Goal: Task Accomplishment & Management: Complete application form

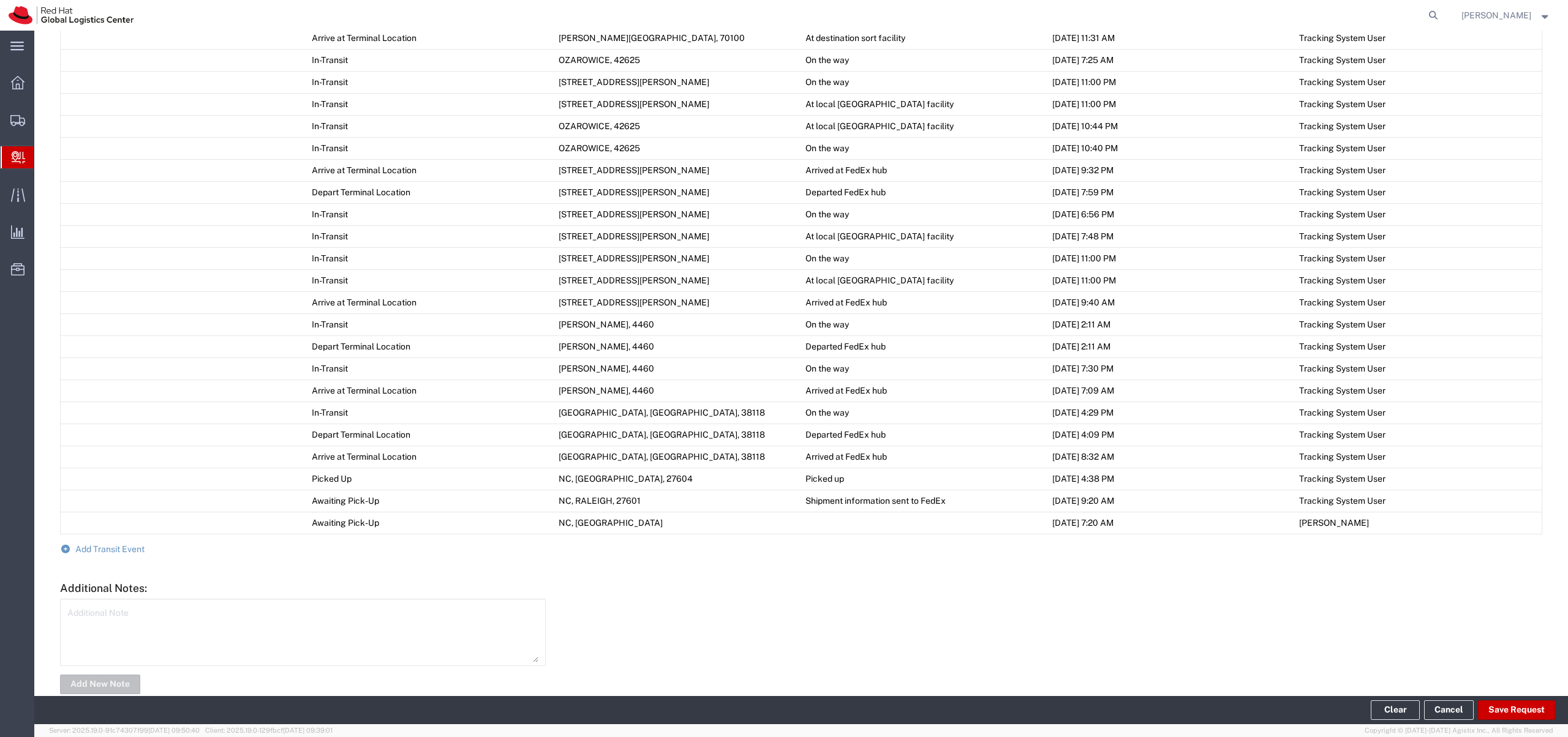
scroll to position [7, 0]
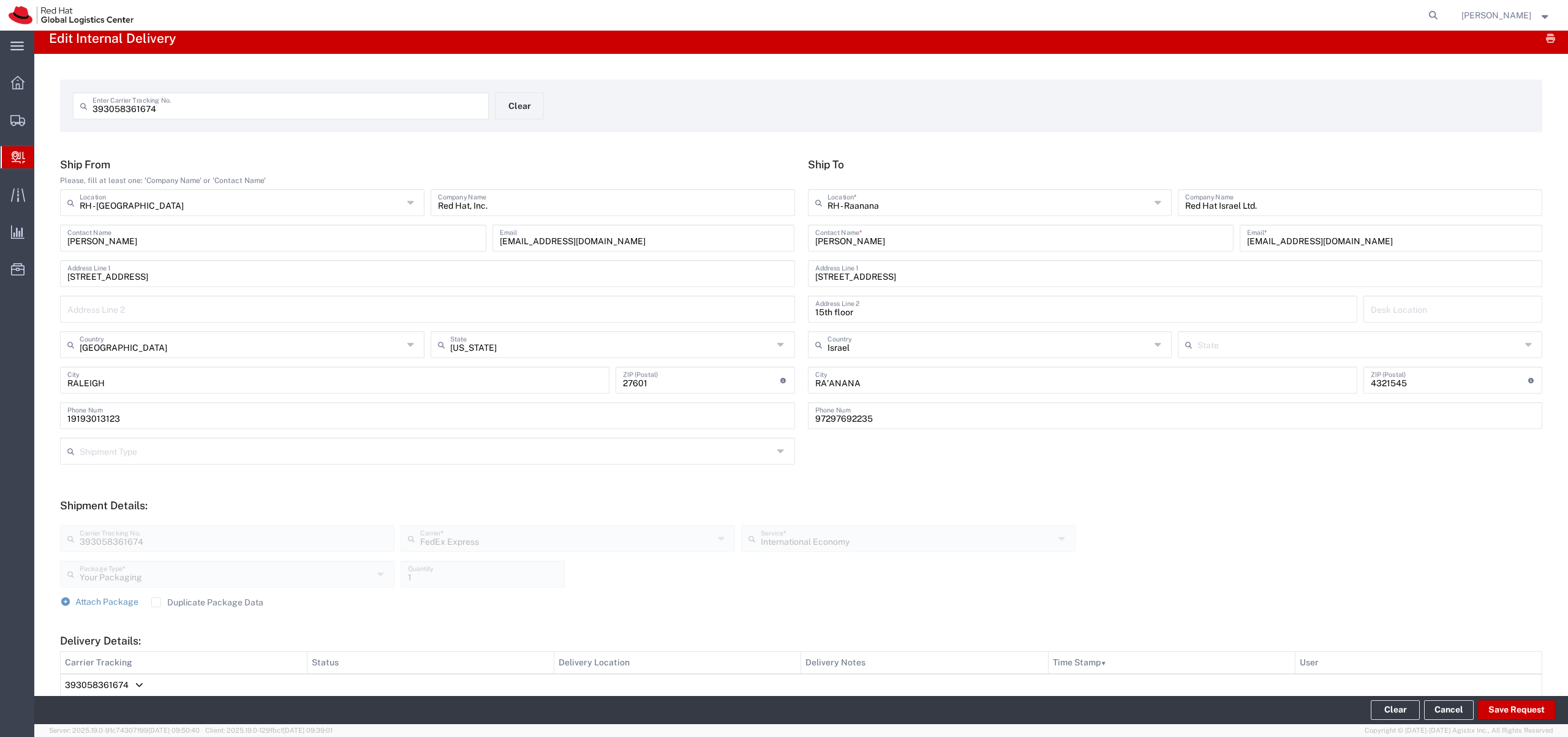
click at [0, 0] on span "Create Delivery" at bounding box center [0, 0] width 0 height 0
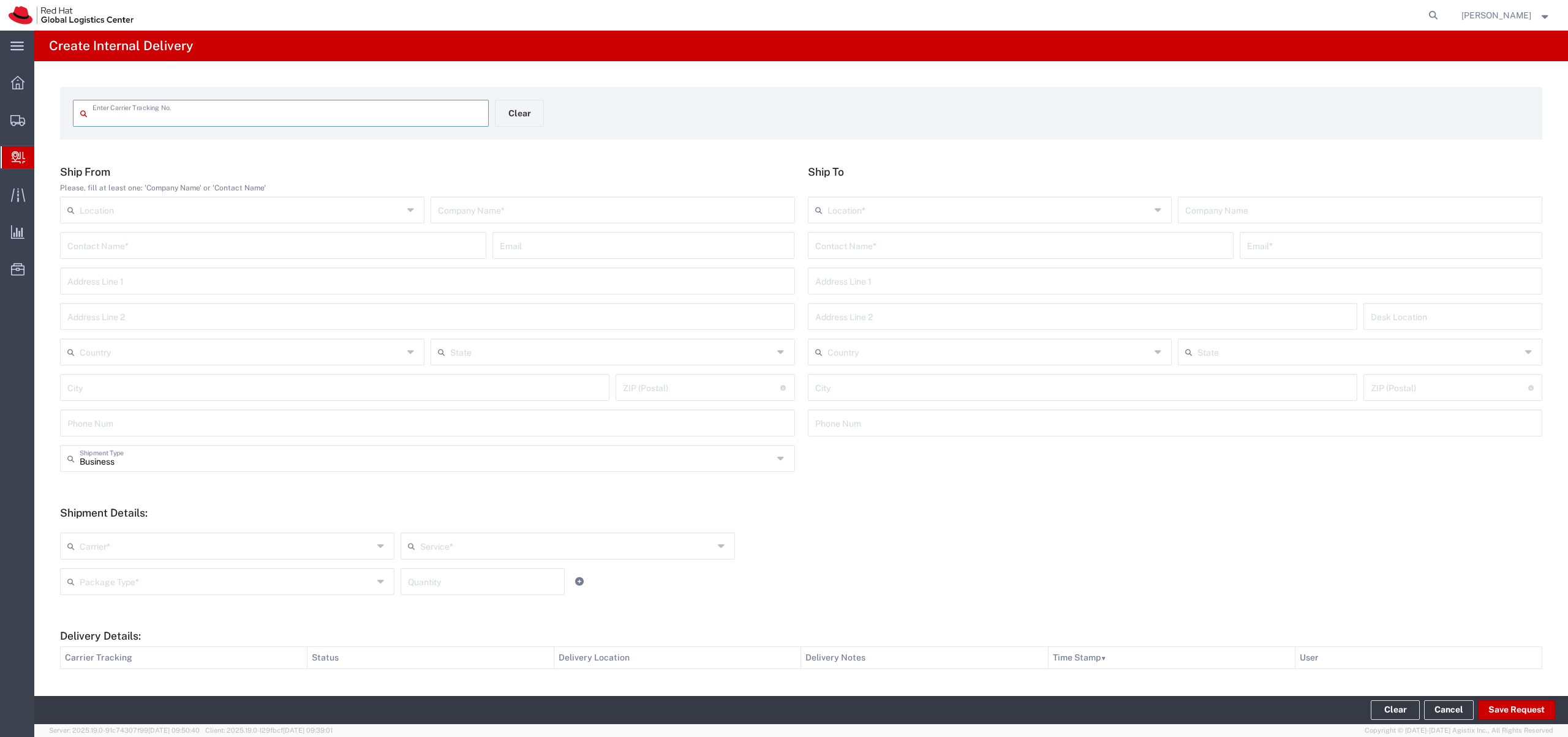
click at [459, 214] on input "text" at bounding box center [612, 209] width 349 height 21
type input "Red Hat"
click at [857, 217] on input "text" at bounding box center [989, 209] width 324 height 21
type input "RH - Raanana"
type input "Red Hat Israel Ltd."
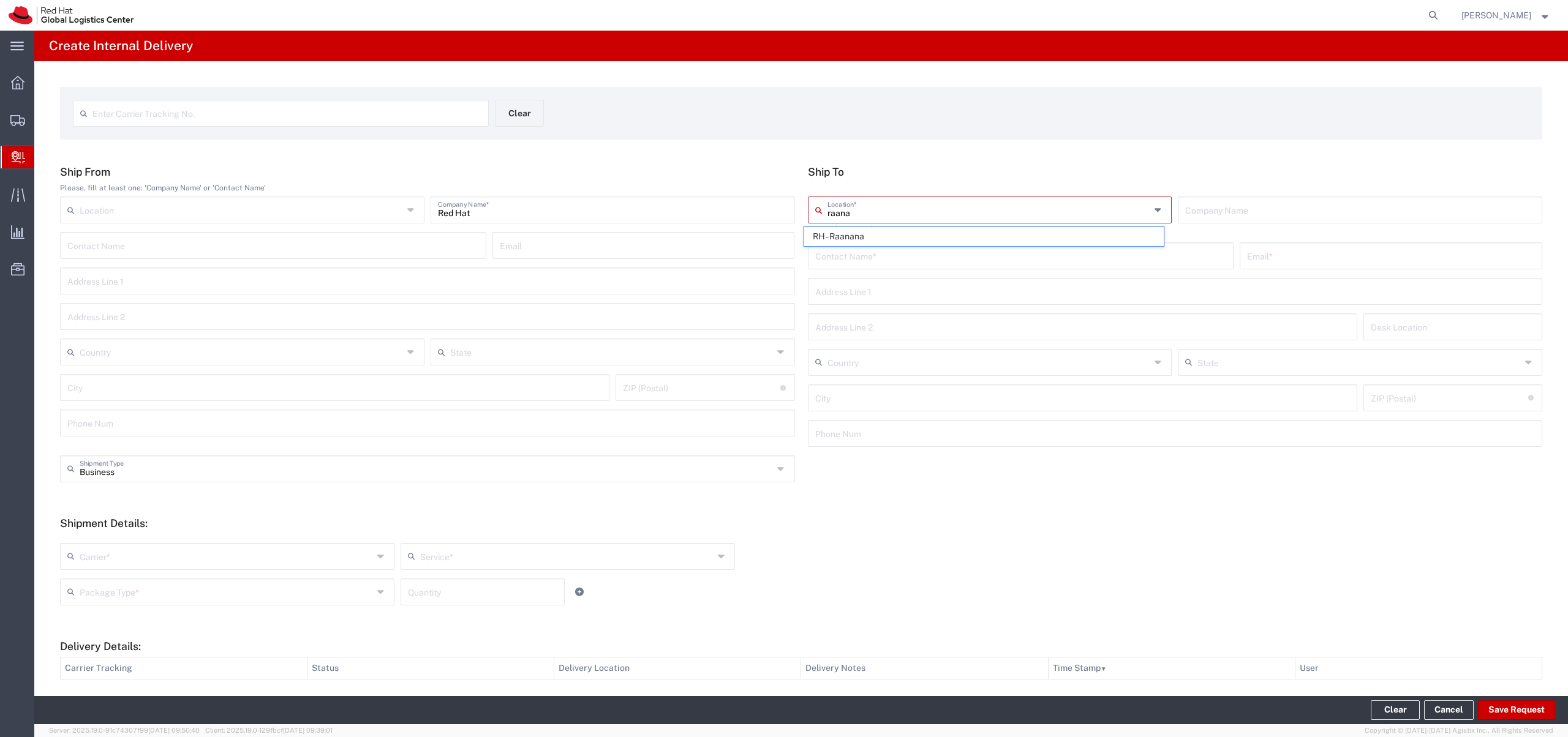
type input "[STREET_ADDRESS]"
type input "15th floor"
type input "Israel"
type input "RA'ANANA"
type input "4321545"
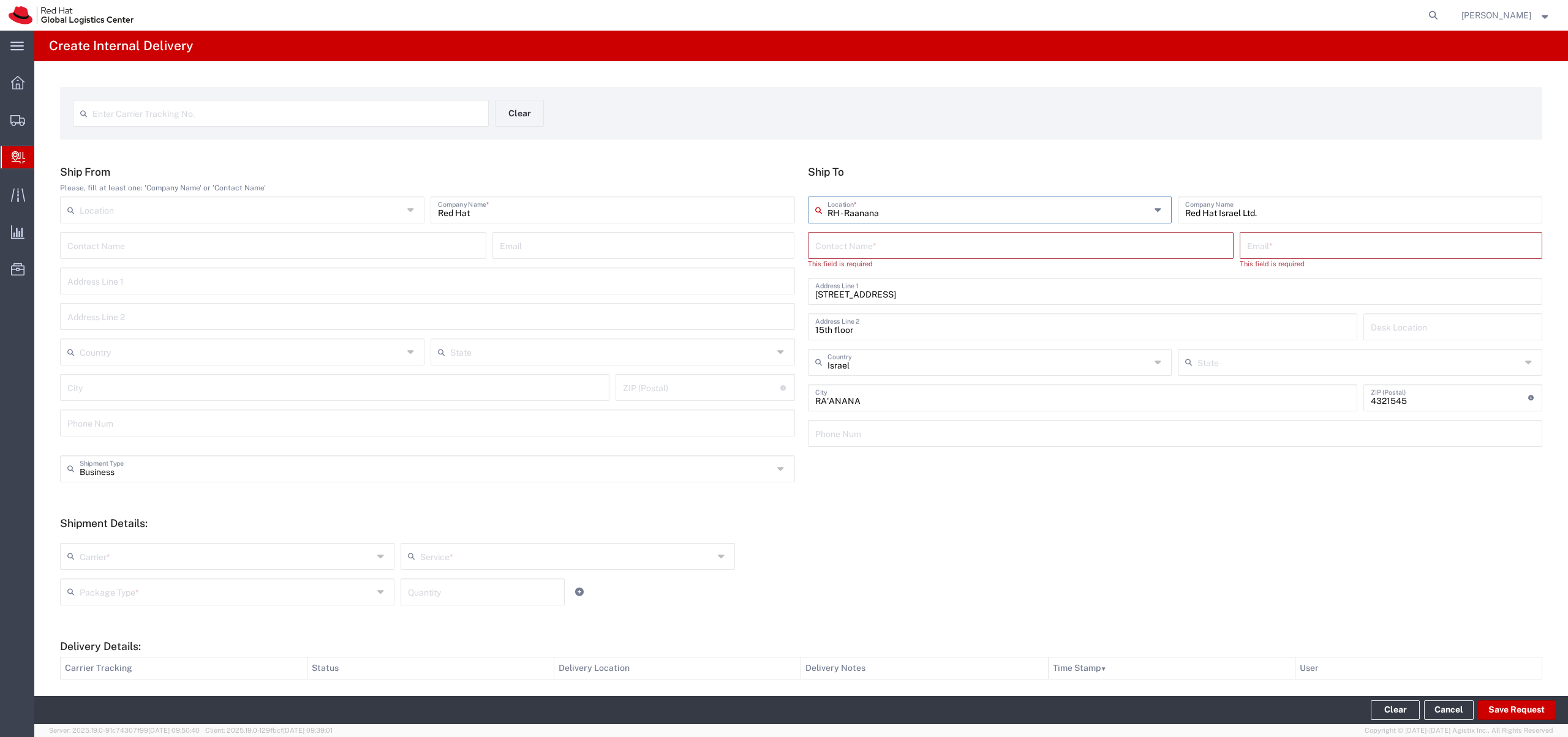
type input "RH - Raanana"
click at [867, 243] on input "text" at bounding box center [1021, 244] width 412 height 21
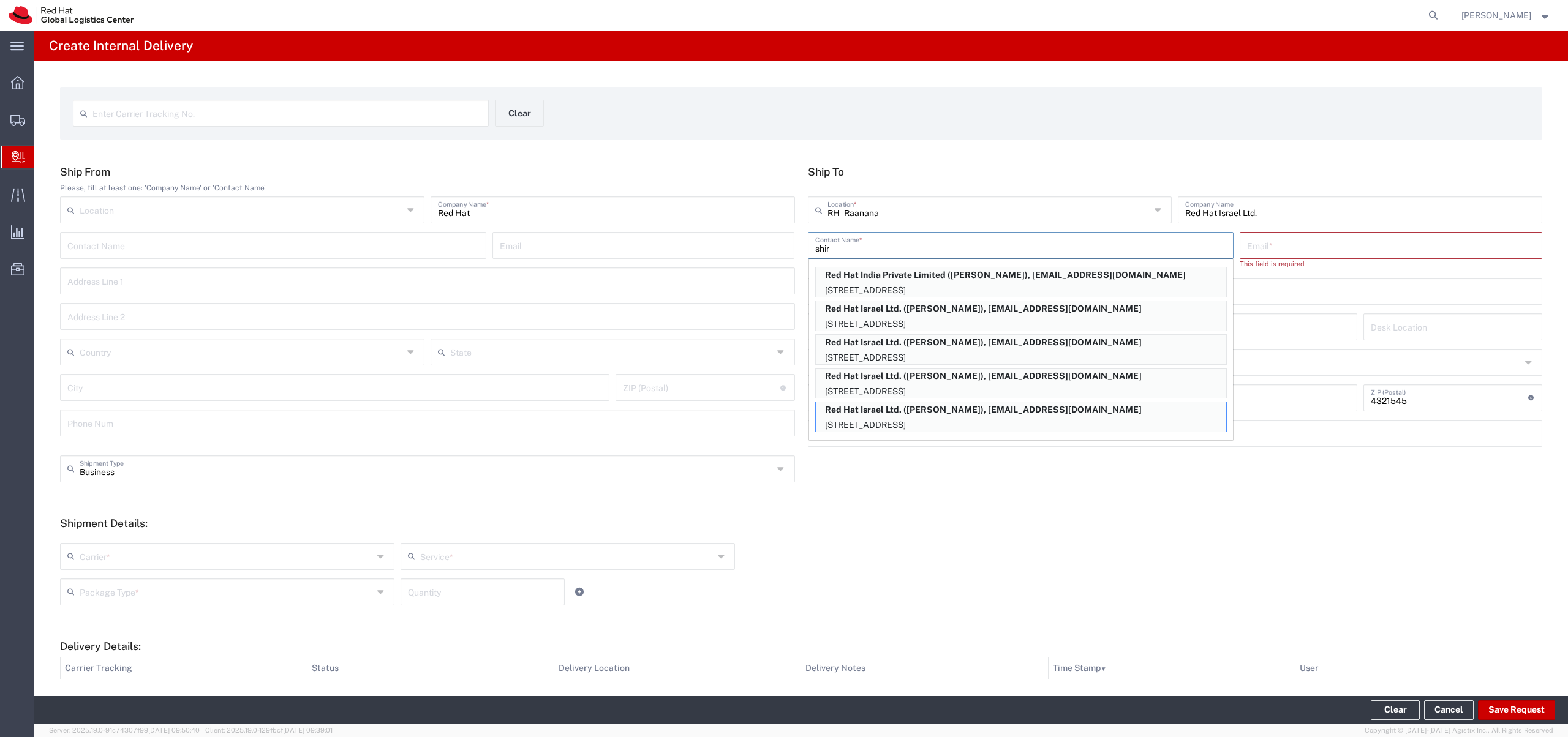
type input "Shir Roman"
type input "[EMAIL_ADDRESS][DOMAIN_NAME]"
type input "FLEX"
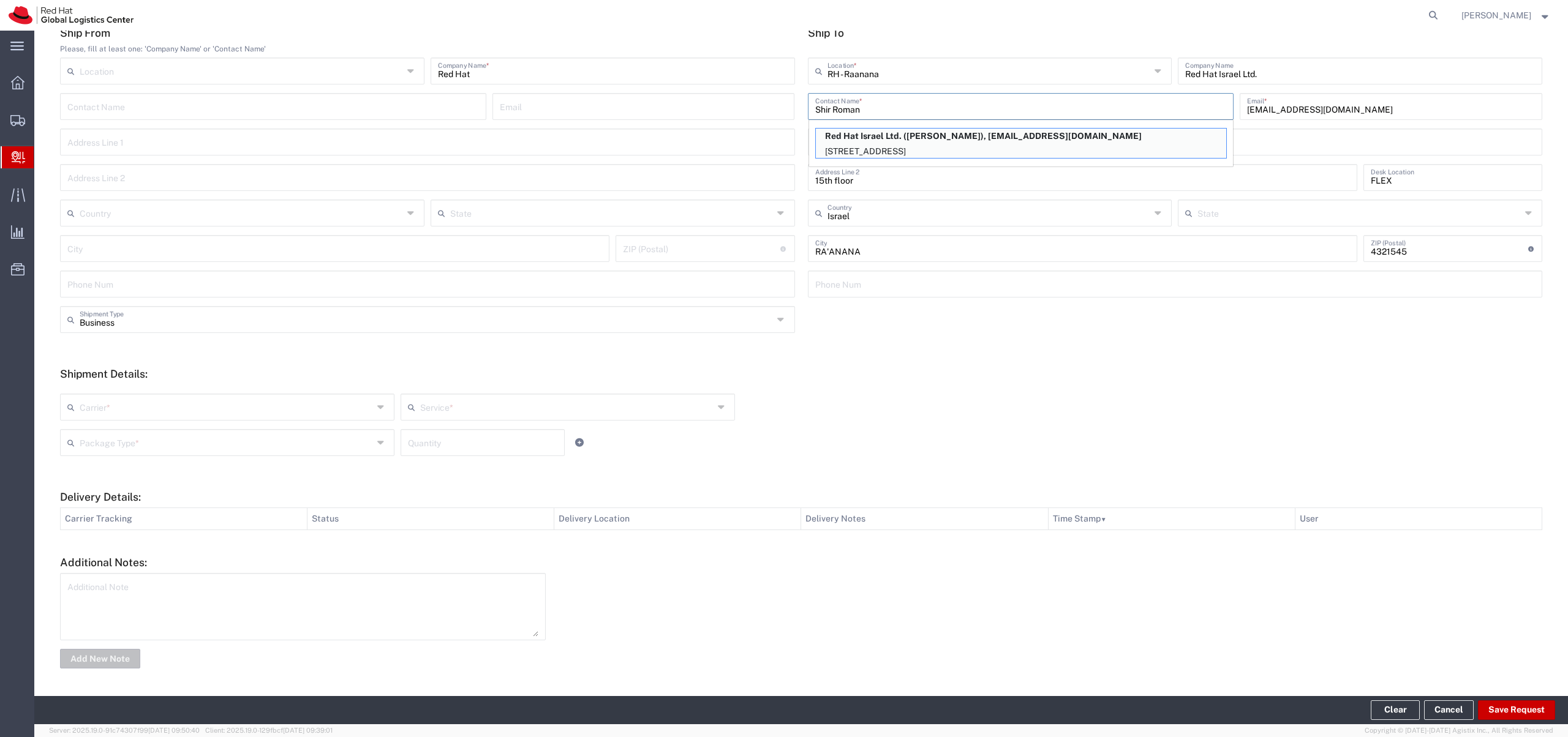
scroll to position [140, 0]
type input "Shir Roman"
click at [944, 144] on p "[STREET_ADDRESS]" at bounding box center [1021, 151] width 410 height 16
click at [297, 406] on input "text" at bounding box center [226, 405] width 293 height 21
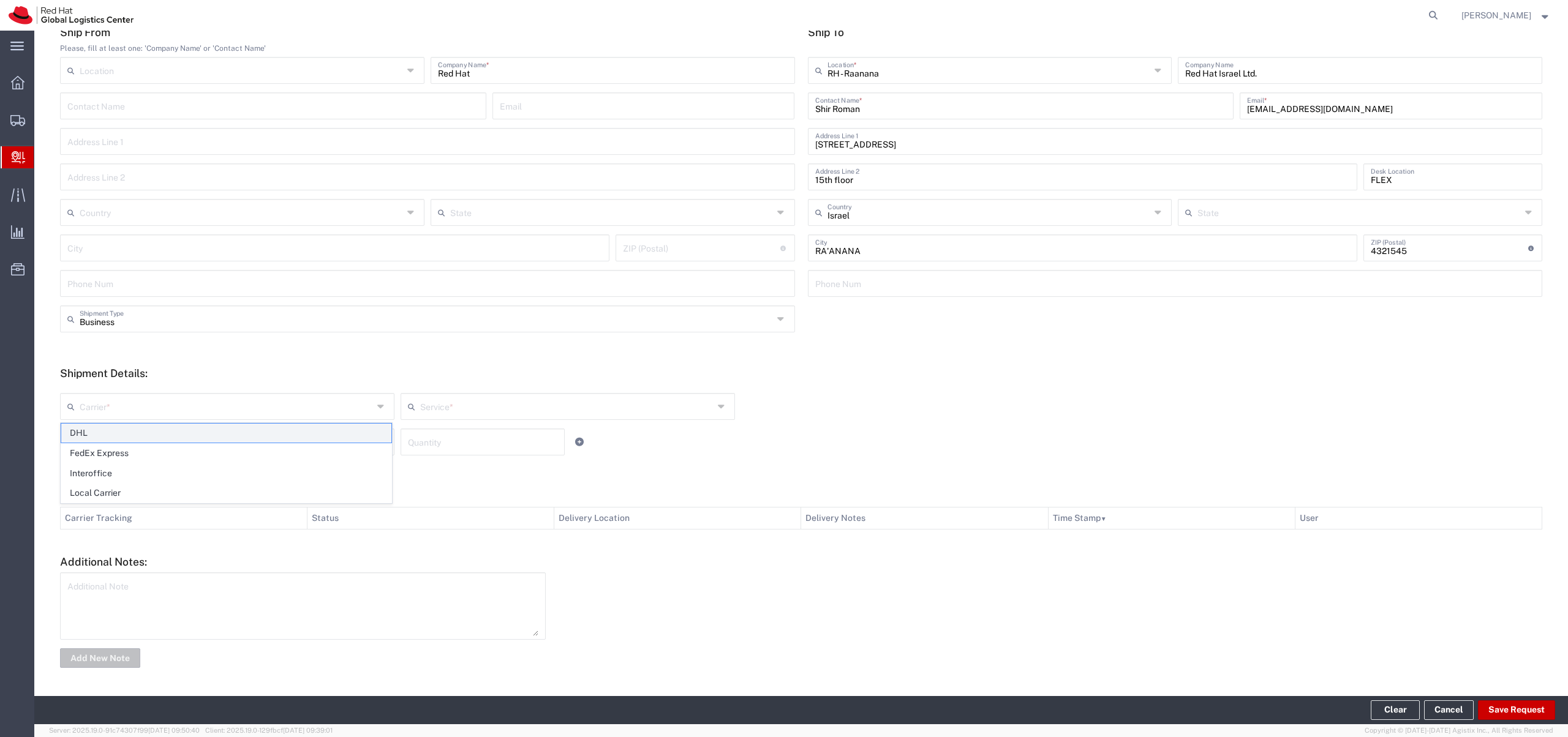
click at [248, 438] on span "DHL" at bounding box center [226, 433] width 330 height 19
type input "DHL"
click at [472, 413] on input "text" at bounding box center [566, 405] width 293 height 21
type input "Express Worldwide"
click at [226, 445] on input "text" at bounding box center [226, 440] width 293 height 21
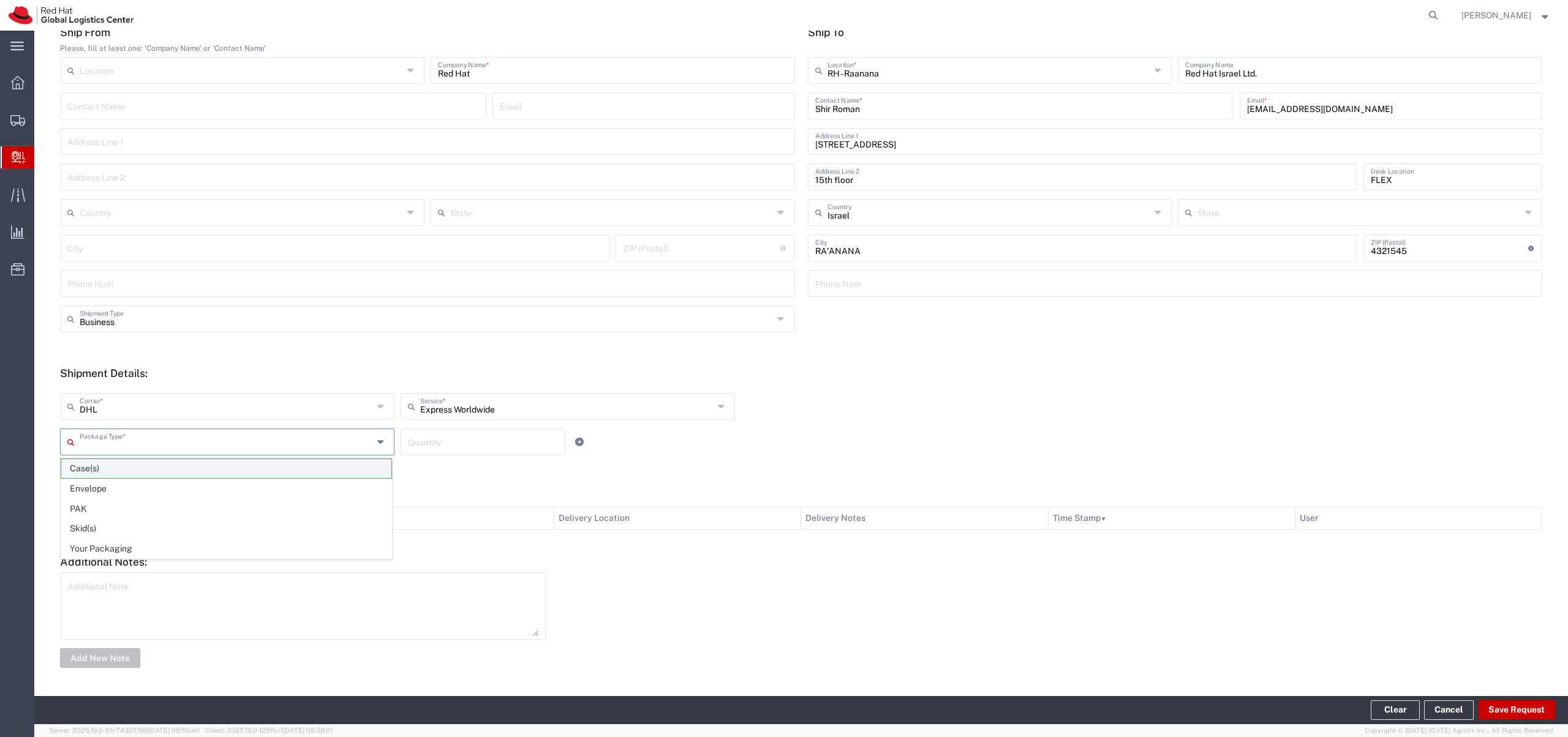
click at [115, 470] on span "Case(s)" at bounding box center [226, 469] width 330 height 19
type input "Case(s)"
click at [432, 448] on input "number" at bounding box center [483, 440] width 150 height 21
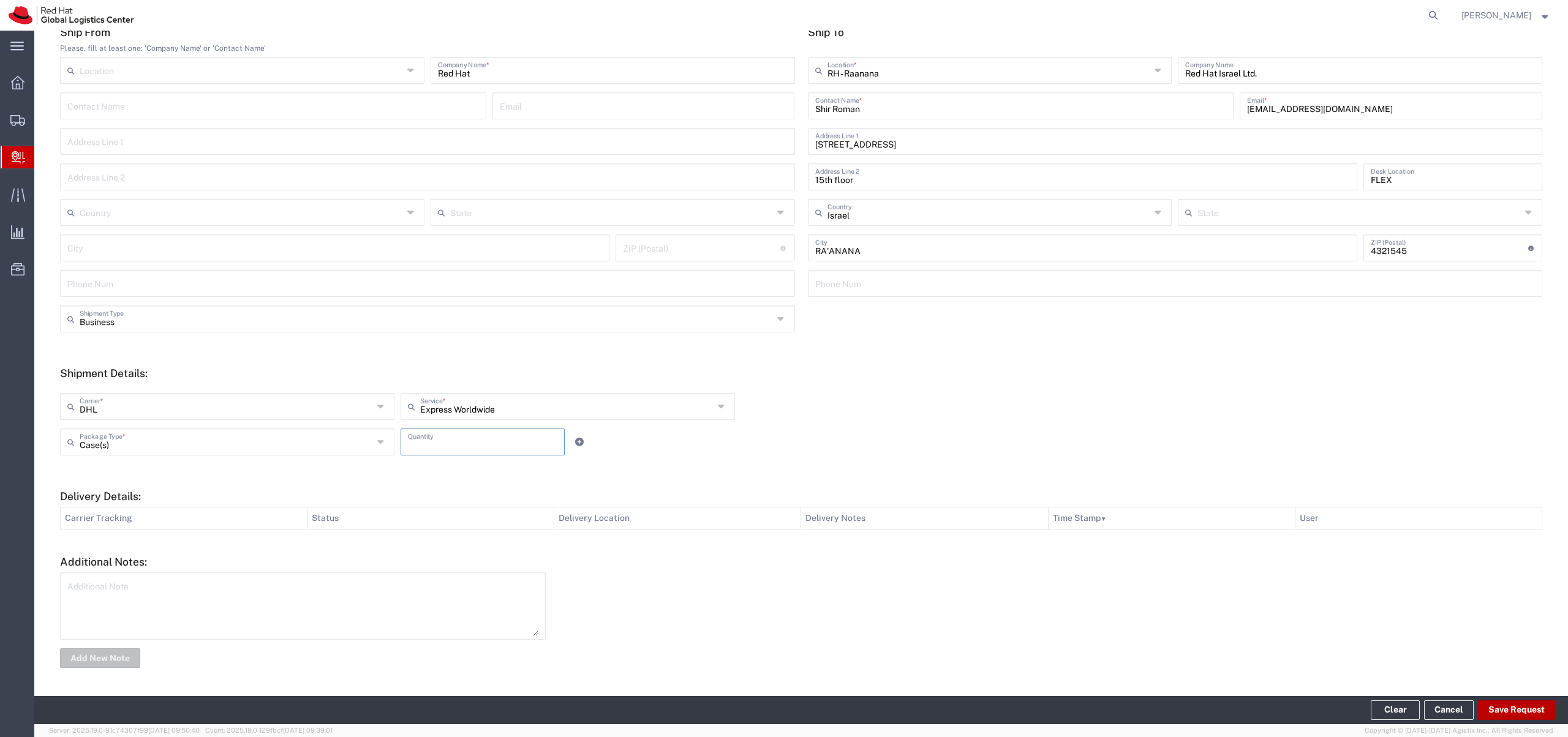
click at [1502, 708] on button "Save Request" at bounding box center [1517, 709] width 77 height 19
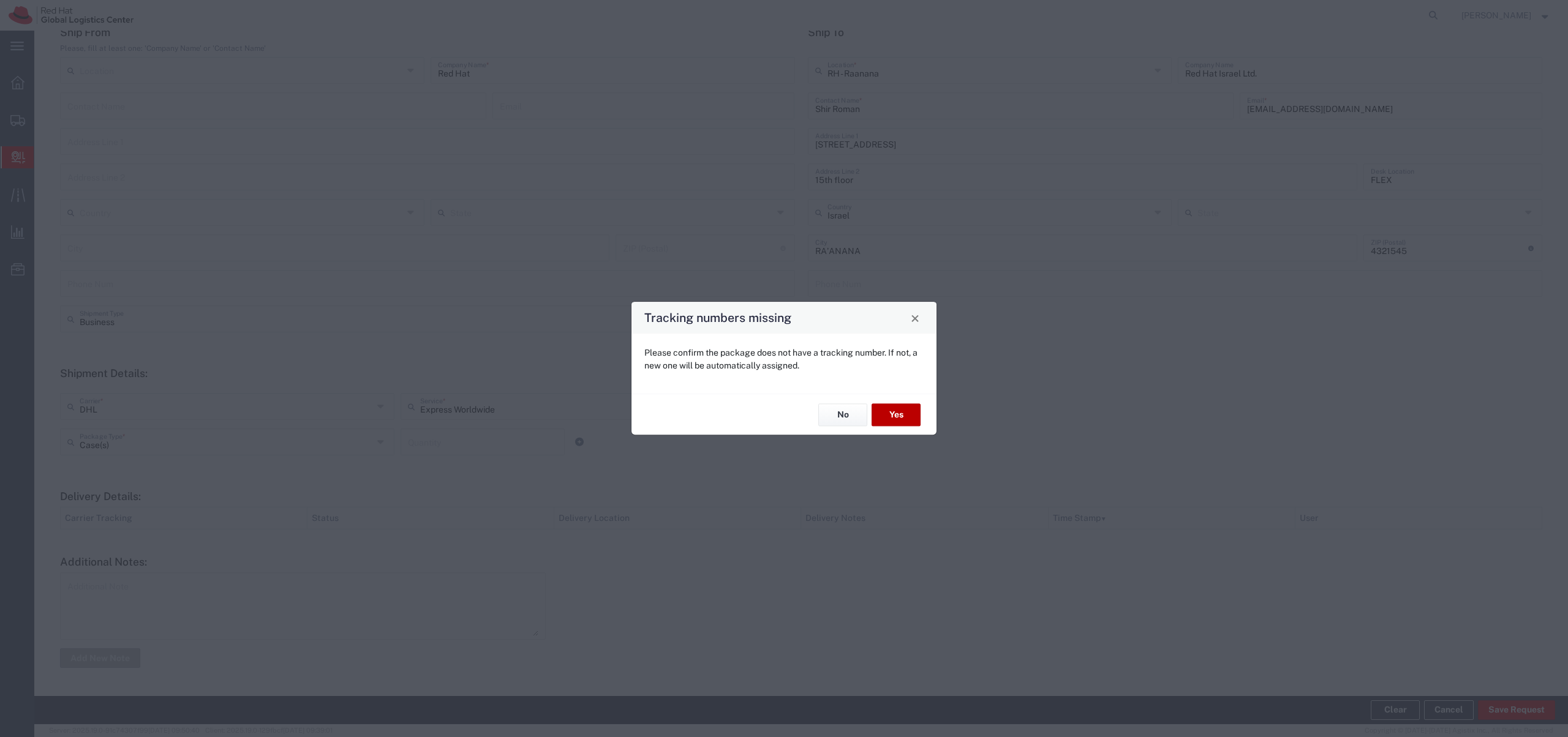
click at [881, 416] on button "Yes" at bounding box center [895, 414] width 49 height 23
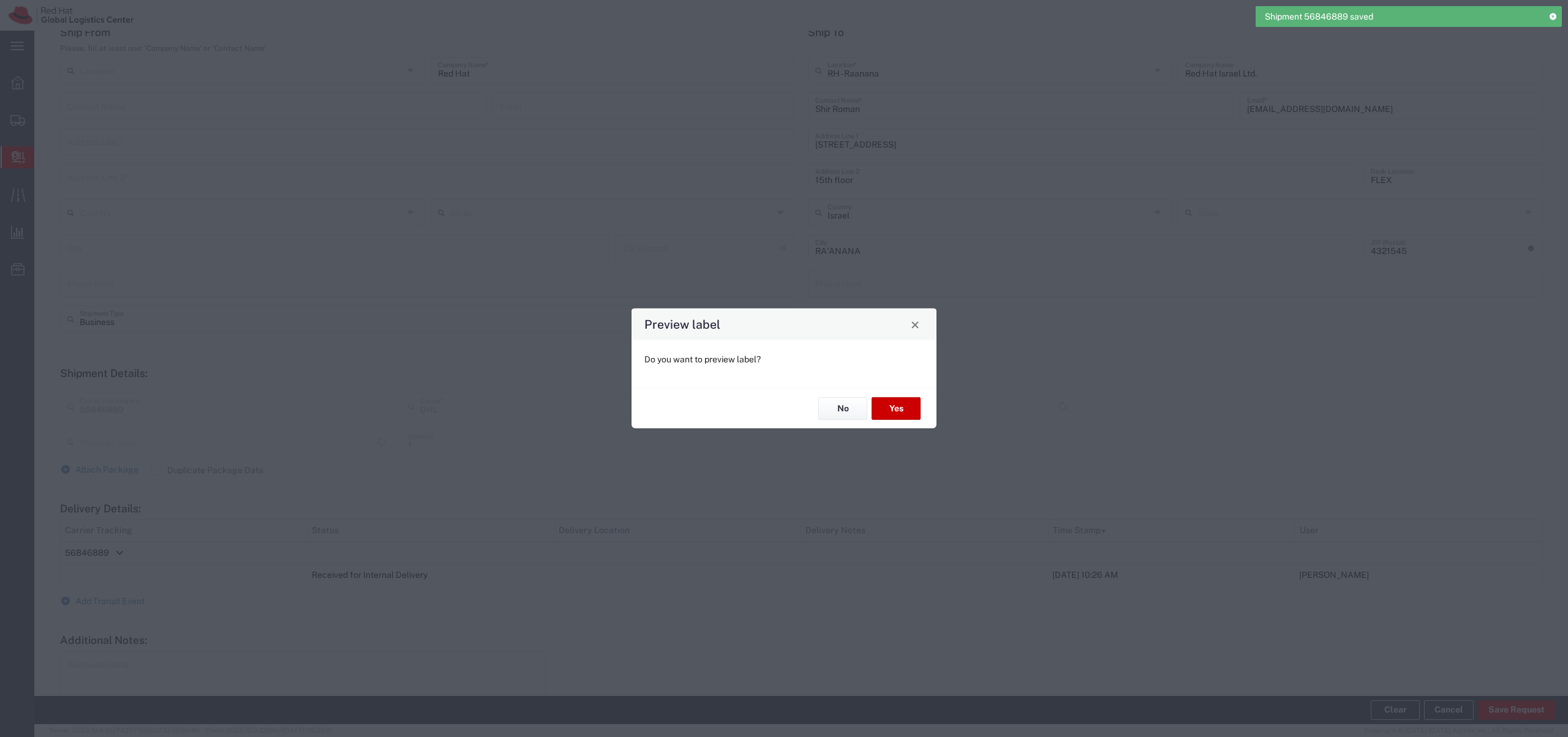
type input "Case(s)"
type input "Express Worldwide"
click at [843, 415] on button "No" at bounding box center [842, 408] width 49 height 23
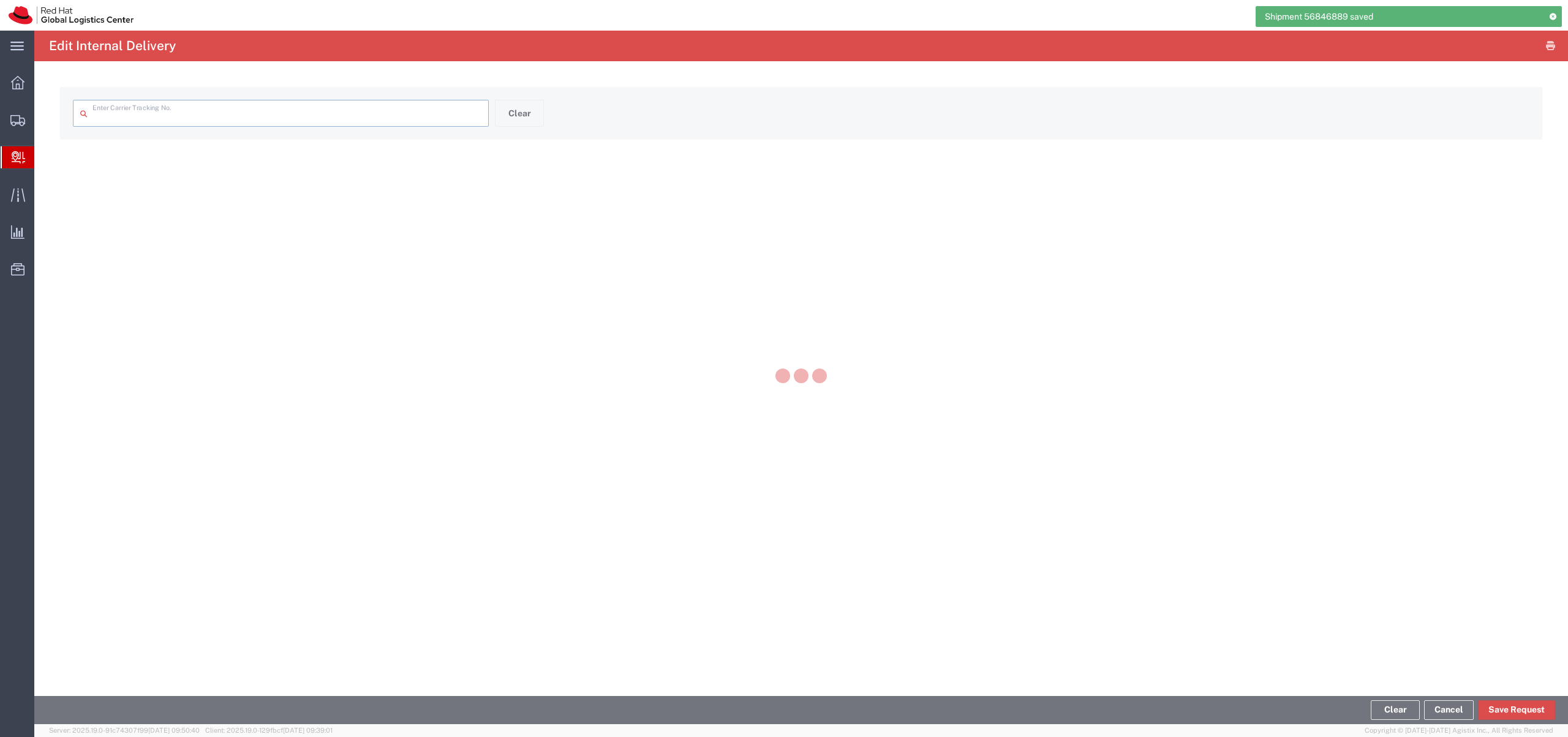
type input "56846889"
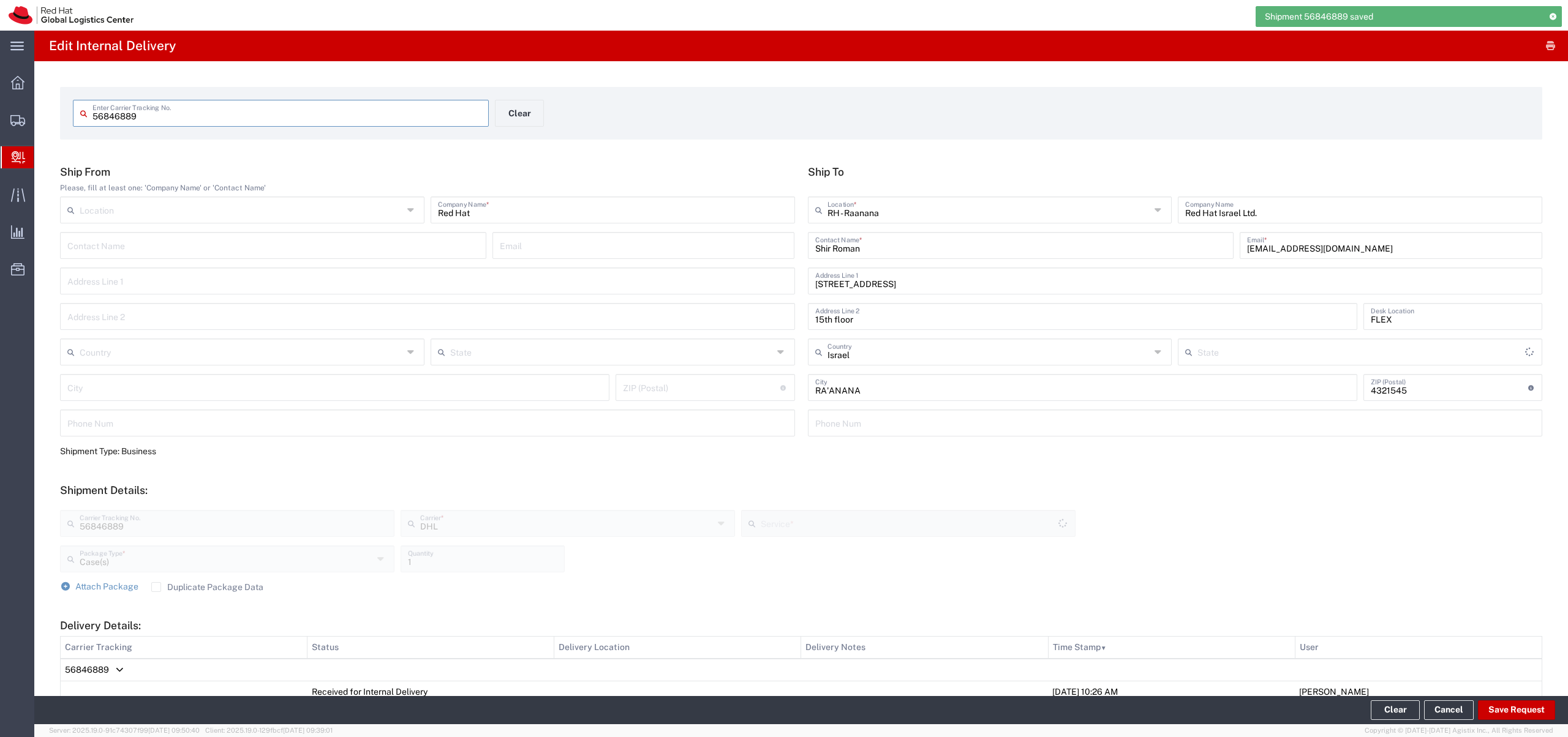
type input "Express Worldwide"
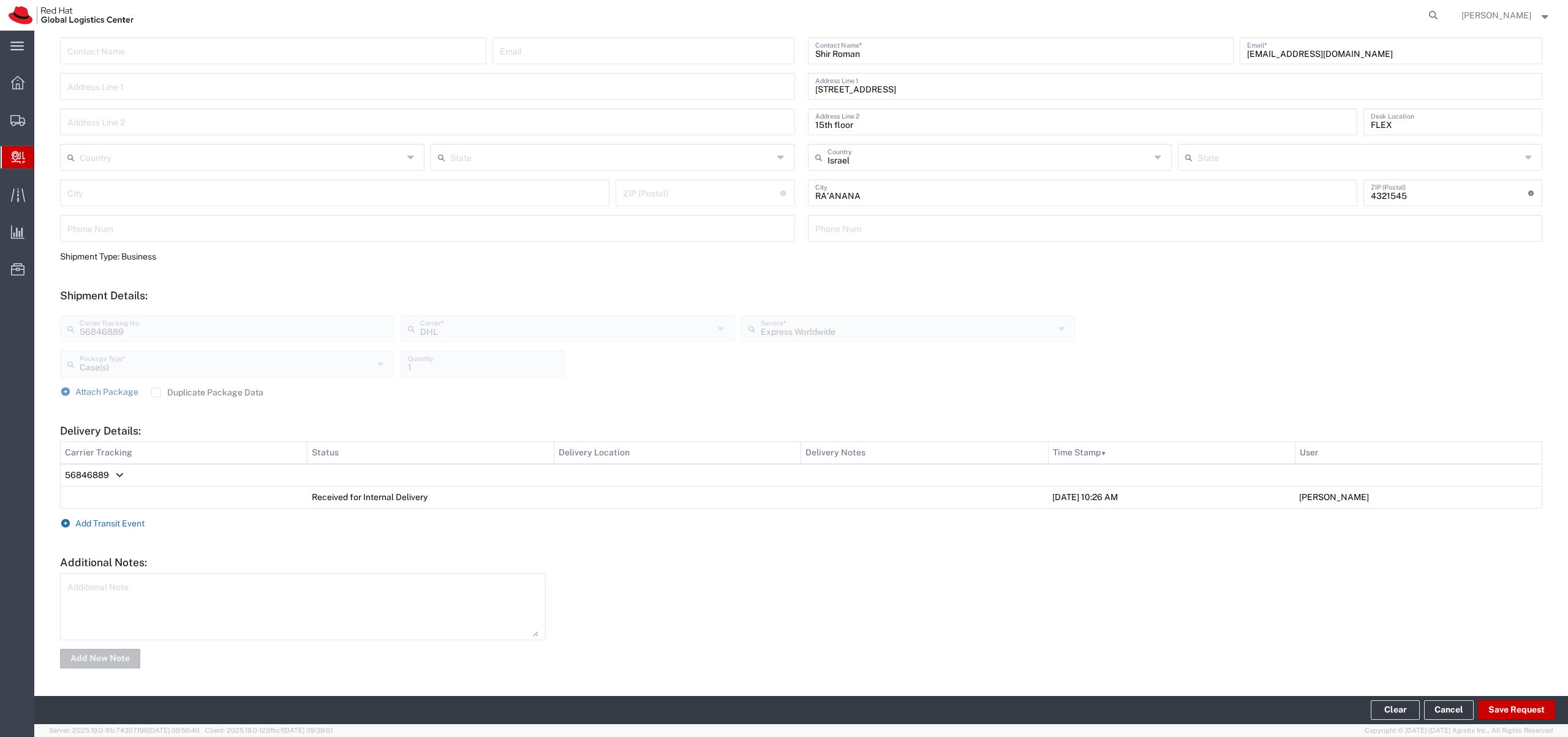
click at [98, 522] on span "Add Transit Event" at bounding box center [109, 523] width 69 height 10
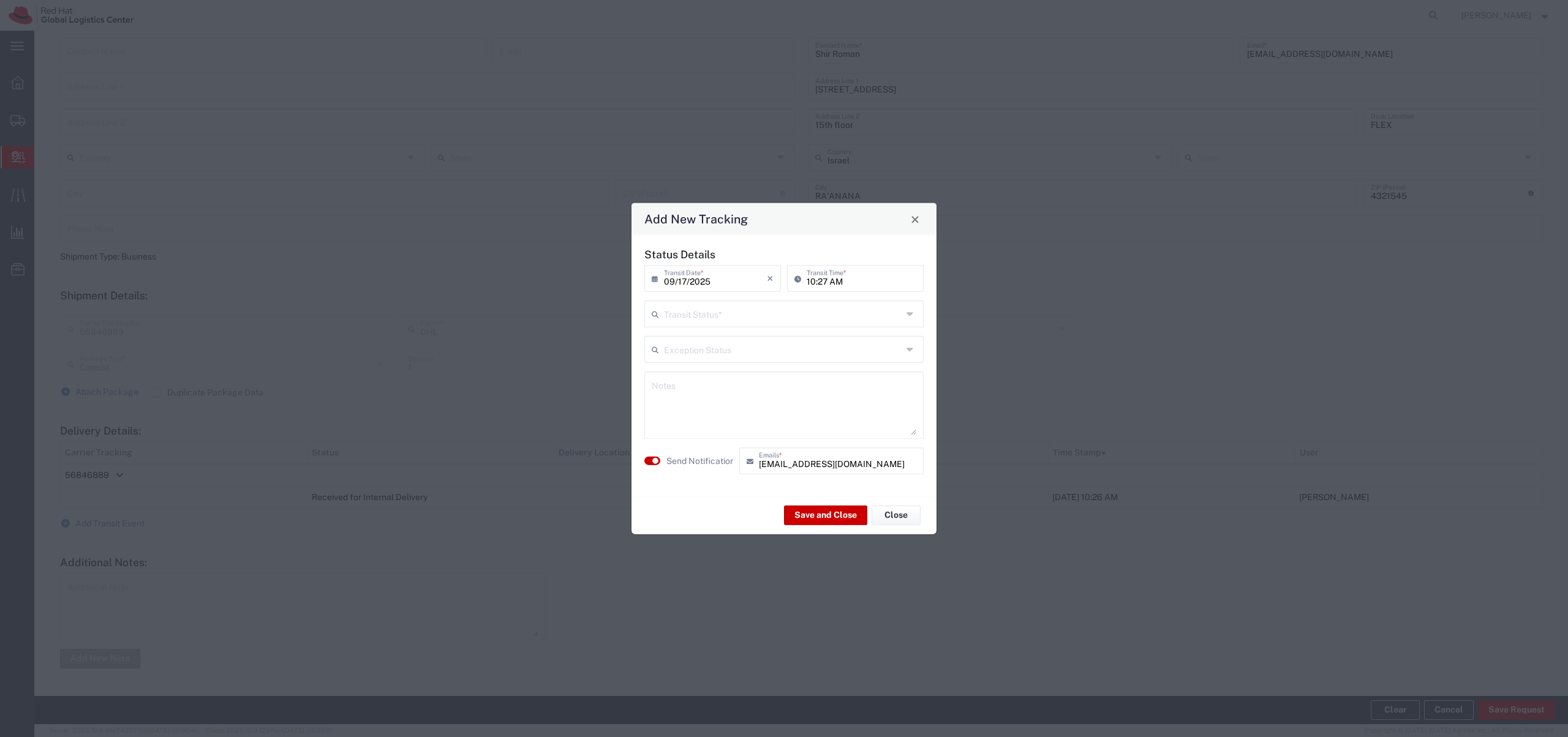
click at [750, 308] on input "text" at bounding box center [782, 312] width 238 height 21
click at [741, 338] on span "Delivery Confirmation" at bounding box center [783, 340] width 277 height 19
type input "Delivery Confirmation"
click at [653, 462] on small "button" at bounding box center [655, 460] width 6 height 6
click at [835, 516] on button "Save and Close" at bounding box center [825, 515] width 84 height 19
